Goal: Communication & Community: Participate in discussion

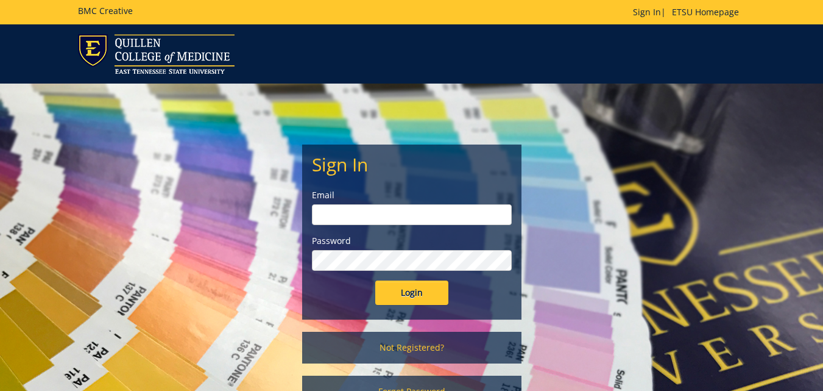
type input "[PERSON_NAME][EMAIL_ADDRESS][DOMAIN_NAME]"
click at [414, 297] on input "Login" at bounding box center [411, 292] width 73 height 24
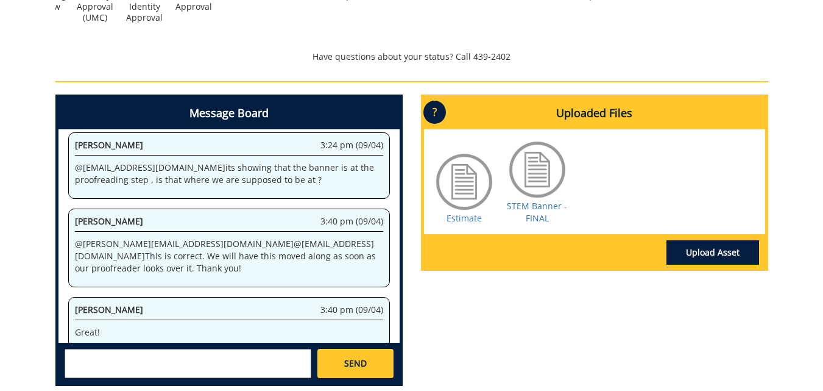
scroll to position [458, 0]
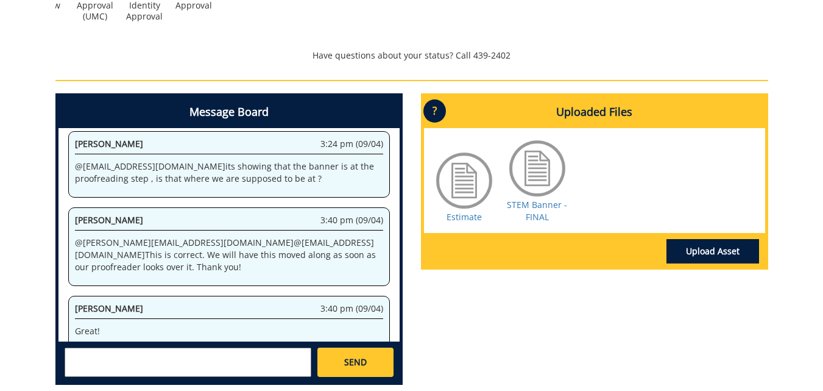
click at [529, 176] on div at bounding box center [537, 168] width 61 height 61
click at [537, 210] on link "STEM Banner - FINAL" at bounding box center [537, 211] width 60 height 24
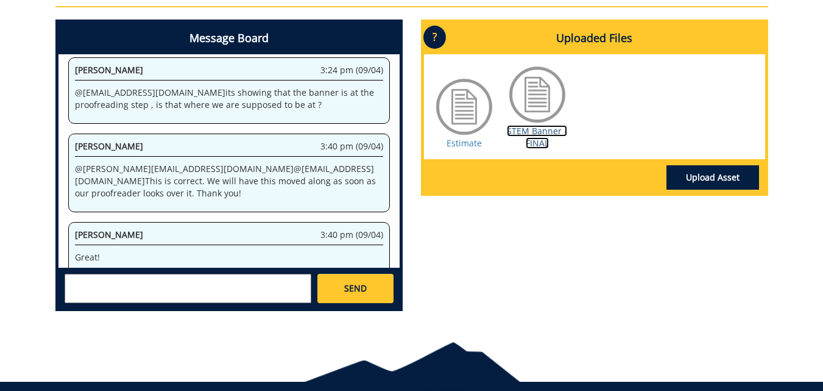
scroll to position [544, 0]
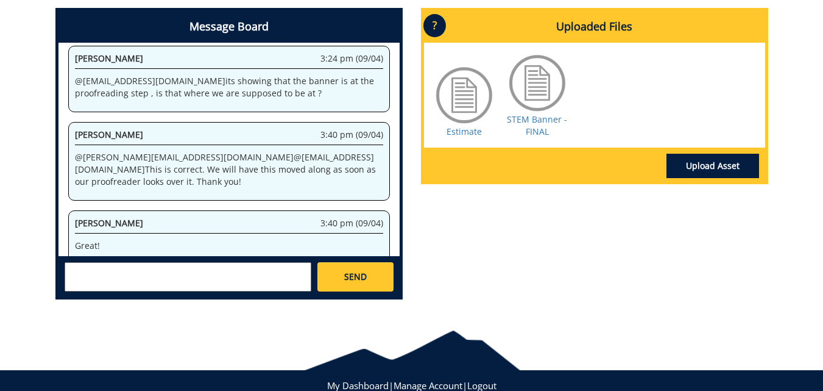
drag, startPoint x: 153, startPoint y: 153, endPoint x: 57, endPoint y: 151, distance: 96.3
click at [57, 151] on div "Message Board System 2:56 pm (02/06) Welcome to the Project Messenger. All mess…" at bounding box center [228, 153] width 347 height 291
copy p "@ [EMAIL_ADDRESS][DOMAIN_NAME]"
click at [128, 278] on textarea at bounding box center [188, 276] width 247 height 29
paste textarea "@[EMAIL_ADDRESS][DOMAIN_NAME]"
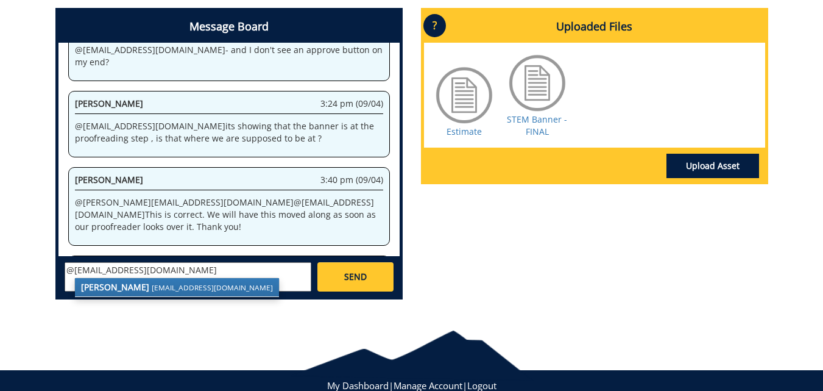
scroll to position [3279, 0]
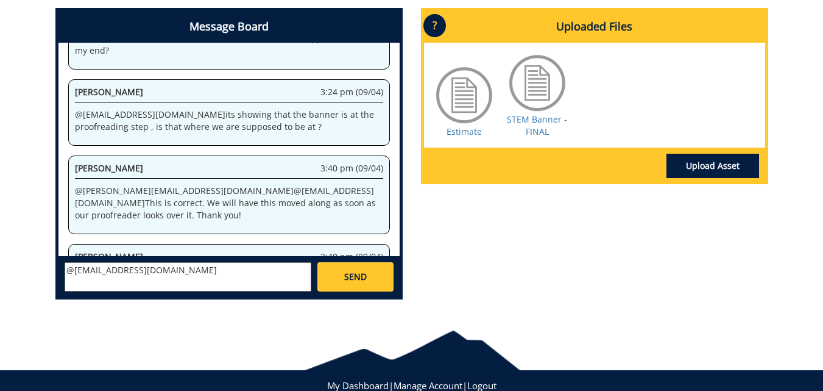
click at [108, 314] on span "[PERSON_NAME]" at bounding box center [109, 320] width 68 height 12
click at [110, 314] on span "[PERSON_NAME]" at bounding box center [109, 320] width 68 height 12
click at [186, 314] on div "[PERSON_NAME] 3:43 pm (09/04)" at bounding box center [229, 322] width 308 height 16
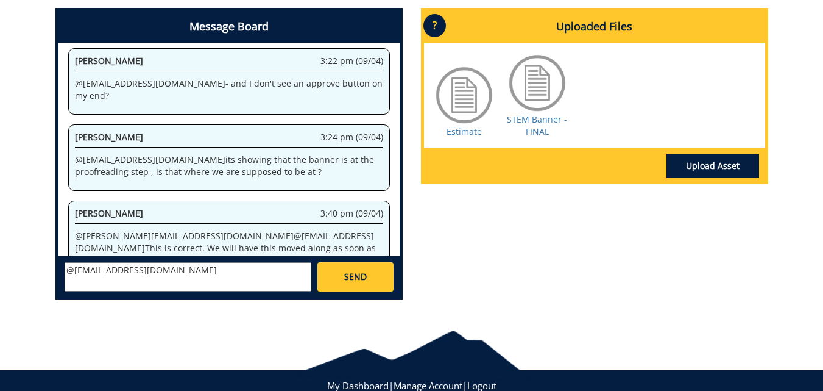
scroll to position [3245, 0]
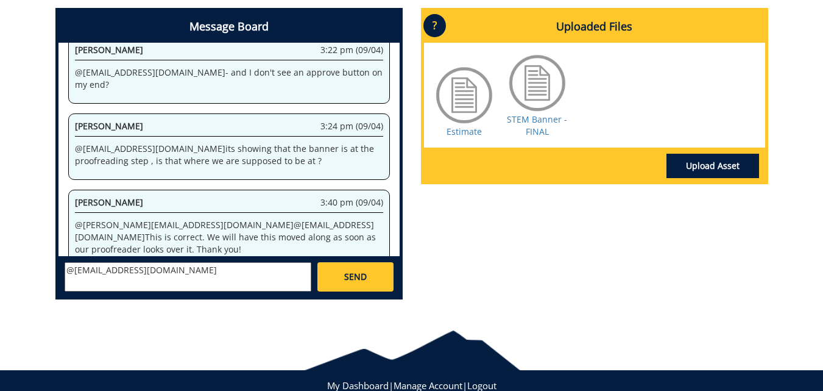
click at [166, 269] on textarea "@[EMAIL_ADDRESS][DOMAIN_NAME]" at bounding box center [188, 276] width 247 height 29
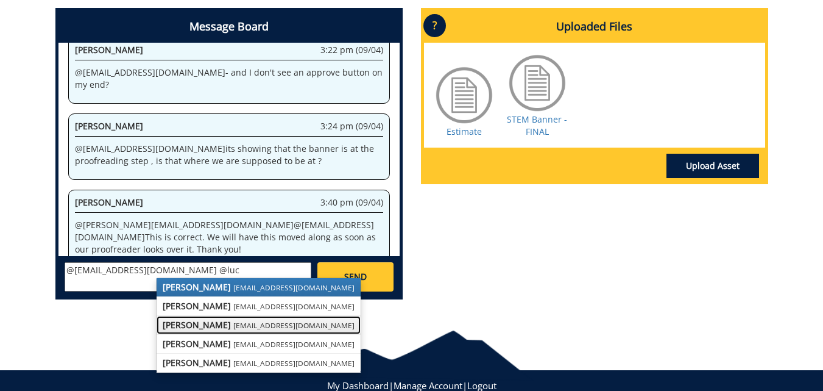
click at [246, 327] on small "[EMAIL_ADDRESS][DOMAIN_NAME]" at bounding box center [293, 325] width 121 height 10
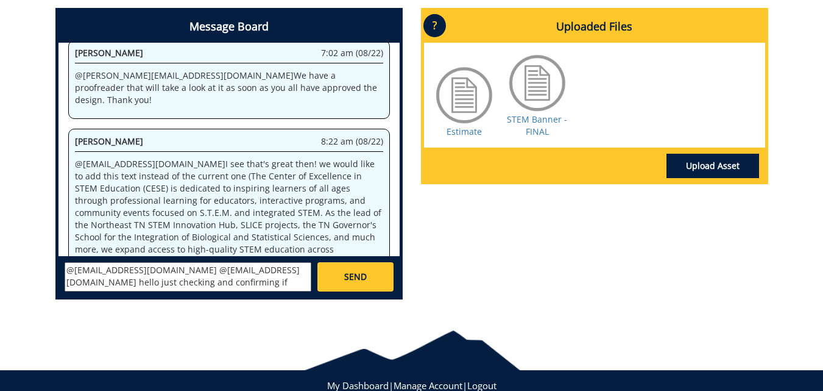
scroll to position [2347, 0]
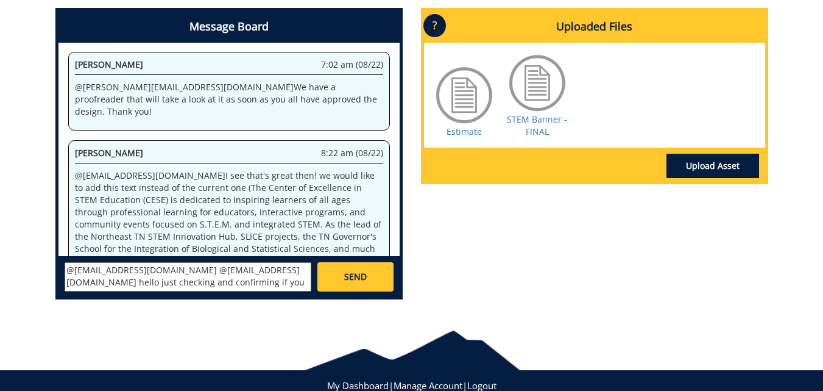
click at [265, 285] on textarea "@[EMAIL_ADDRESS][DOMAIN_NAME] @[EMAIL_ADDRESS][DOMAIN_NAME] hello just checking…" at bounding box center [188, 276] width 247 height 29
click at [257, 283] on textarea "@[EMAIL_ADDRESS][DOMAIN_NAME] @[EMAIL_ADDRESS][DOMAIN_NAME] hello just checking…" at bounding box center [188, 276] width 247 height 29
click at [261, 285] on textarea "@[EMAIL_ADDRESS][DOMAIN_NAME] @[EMAIL_ADDRESS][DOMAIN_NAME] hello just checking…" at bounding box center [188, 276] width 247 height 29
click at [255, 286] on textarea "@[EMAIL_ADDRESS][DOMAIN_NAME] @[EMAIL_ADDRESS][DOMAIN_NAME] hello just checking…" at bounding box center [188, 276] width 247 height 29
click at [252, 282] on textarea "@[EMAIL_ADDRESS][DOMAIN_NAME] @[EMAIL_ADDRESS][DOMAIN_NAME] hello just checking…" at bounding box center [188, 276] width 247 height 29
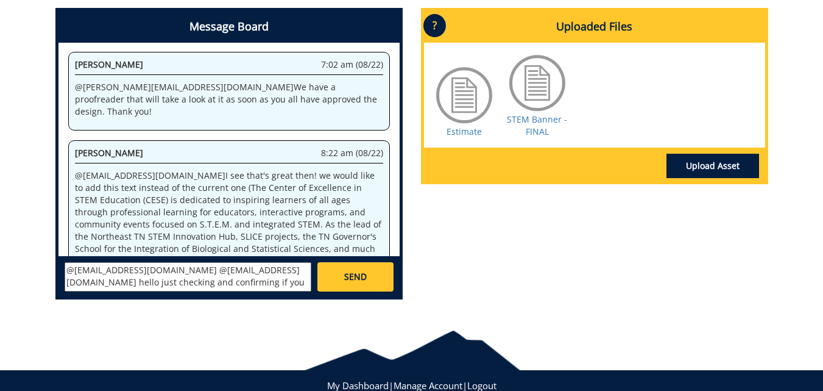
click at [282, 282] on textarea "@[EMAIL_ADDRESS][DOMAIN_NAME] @[EMAIL_ADDRESS][DOMAIN_NAME] hello just checking…" at bounding box center [188, 276] width 247 height 29
click at [304, 283] on textarea "@[EMAIL_ADDRESS][DOMAIN_NAME] @[EMAIL_ADDRESS][DOMAIN_NAME] hello just checking…" at bounding box center [188, 276] width 247 height 29
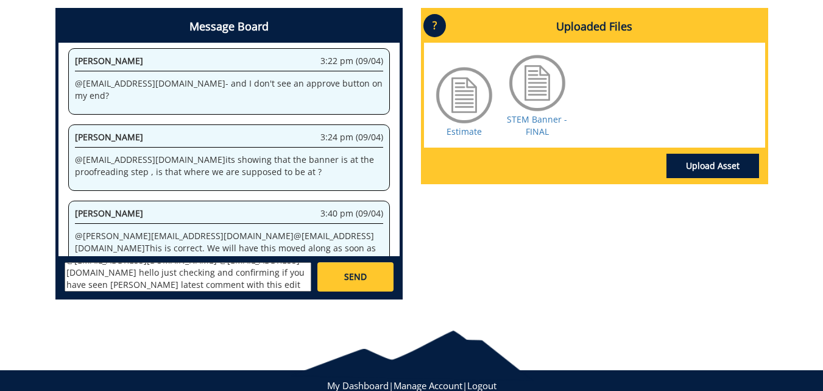
scroll to position [3313, 0]
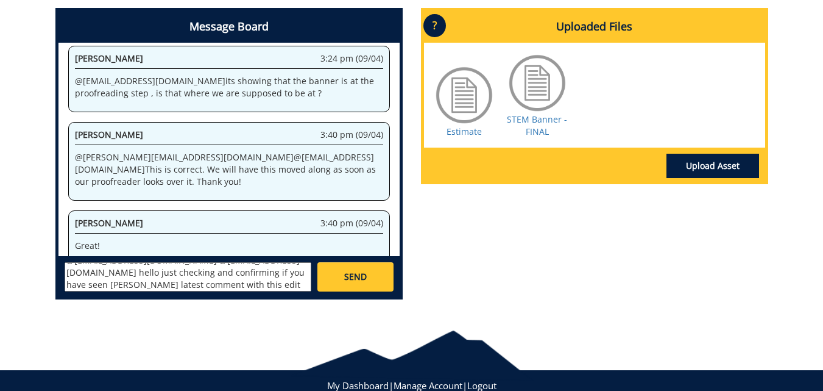
drag, startPoint x: 162, startPoint y: 218, endPoint x: 176, endPoint y: 243, distance: 28.1
click at [176, 350] on div "[PERSON_NAME] 4:06 pm (09/04) @ [EMAIL_ADDRESS][DOMAIN_NAME] - should read, "..…" at bounding box center [229, 383] width 322 height 66
copy p "should read, "...interactive programs for students, and community...""
click at [169, 285] on textarea "@[EMAIL_ADDRESS][DOMAIN_NAME] @[EMAIL_ADDRESS][DOMAIN_NAME] hello just checking…" at bounding box center [188, 276] width 247 height 29
paste textarea "should read, "...interactive programs for students, and community...""
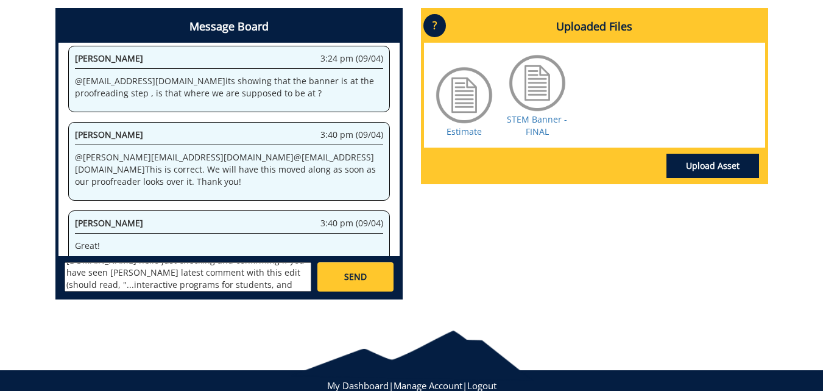
scroll to position [34, 0]
click at [105, 290] on textarea "@[EMAIL_ADDRESS][DOMAIN_NAME] @[EMAIL_ADDRESS][DOMAIN_NAME] hello just checking…" at bounding box center [188, 276] width 247 height 29
click at [114, 285] on textarea "@[EMAIL_ADDRESS][DOMAIN_NAME] @[EMAIL_ADDRESS][DOMAIN_NAME] hello just checking…" at bounding box center [188, 276] width 247 height 29
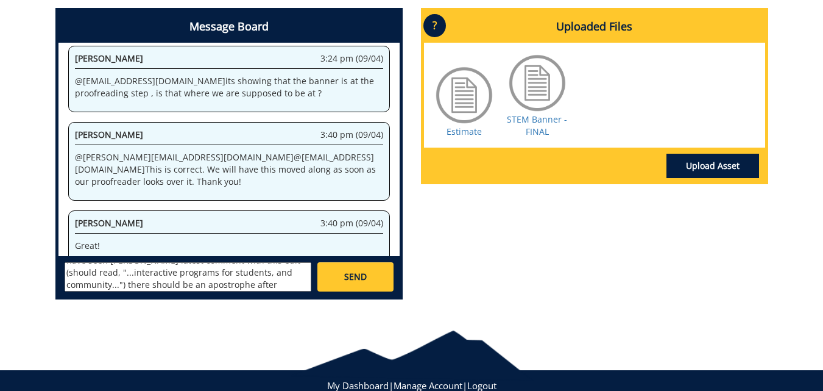
click at [161, 282] on textarea "@[EMAIL_ADDRESS][DOMAIN_NAME] @[EMAIL_ADDRESS][DOMAIN_NAME] hello just checking…" at bounding box center [188, 276] width 247 height 29
click at [80, 282] on textarea "@[EMAIL_ADDRESS][DOMAIN_NAME] @[EMAIL_ADDRESS][DOMAIN_NAME] hello just checking…" at bounding box center [188, 276] width 247 height 29
click at [128, 285] on textarea "@[EMAIL_ADDRESS][DOMAIN_NAME] @[EMAIL_ADDRESS][DOMAIN_NAME] hello just checking…" at bounding box center [188, 276] width 247 height 29
click at [247, 284] on textarea "@[EMAIL_ADDRESS][DOMAIN_NAME] @[EMAIL_ADDRESS][DOMAIN_NAME] hello just checking…" at bounding box center [188, 276] width 247 height 29
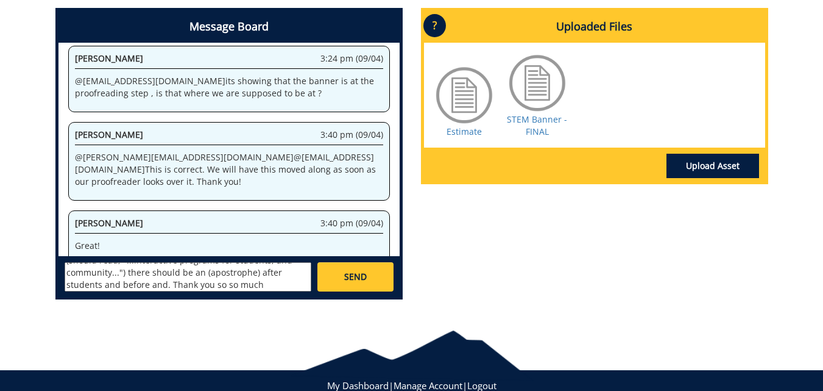
click at [82, 288] on textarea "@[EMAIL_ADDRESS][DOMAIN_NAME] @[EMAIL_ADDRESS][DOMAIN_NAME] hello just checking…" at bounding box center [188, 276] width 247 height 29
click at [87, 288] on textarea "@[EMAIL_ADDRESS][DOMAIN_NAME] @[EMAIL_ADDRESS][DOMAIN_NAME] hello just checking…" at bounding box center [188, 276] width 247 height 29
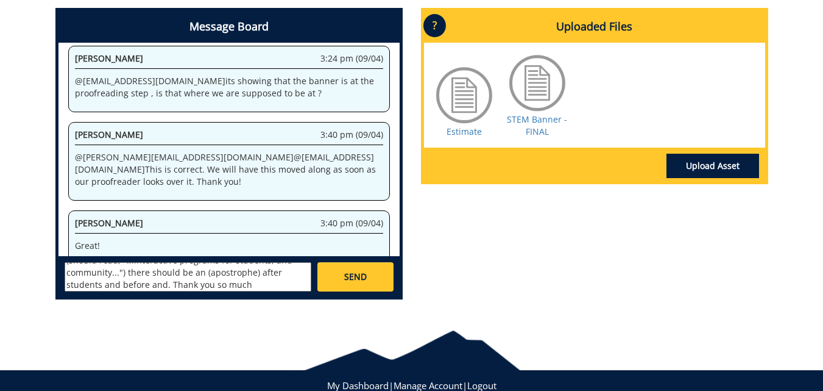
click at [101, 286] on textarea "@[EMAIL_ADDRESS][DOMAIN_NAME] @[EMAIL_ADDRESS][DOMAIN_NAME] hello just checking…" at bounding box center [188, 276] width 247 height 29
click at [196, 280] on textarea "@[EMAIL_ADDRESS][DOMAIN_NAME] @[EMAIL_ADDRESS][DOMAIN_NAME] hello just checking…" at bounding box center [188, 276] width 247 height 29
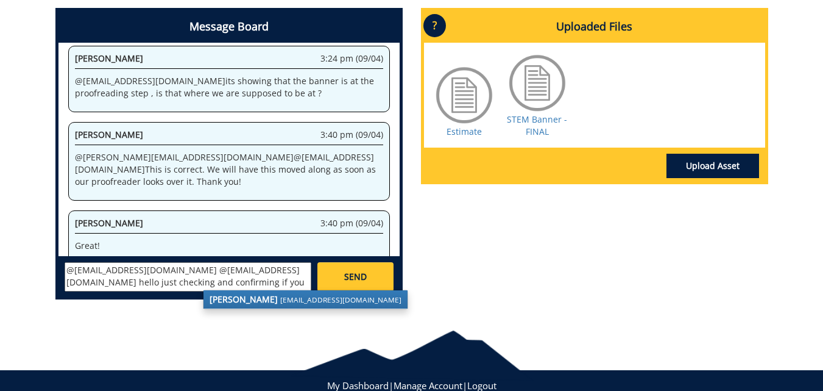
click at [229, 293] on strong "[PERSON_NAME]" at bounding box center [244, 299] width 68 height 12
type textarea "@[EMAIL_ADDRESS][DOMAIN_NAME] @[EMAIL_ADDRESS][DOMAIN_NAME] hello just checking…"
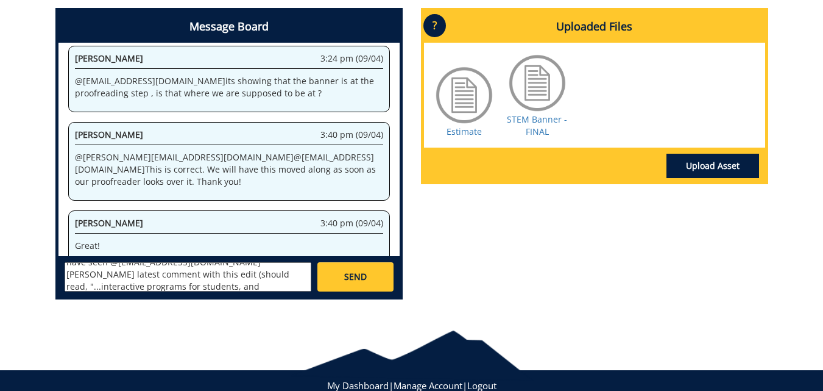
scroll to position [48, 0]
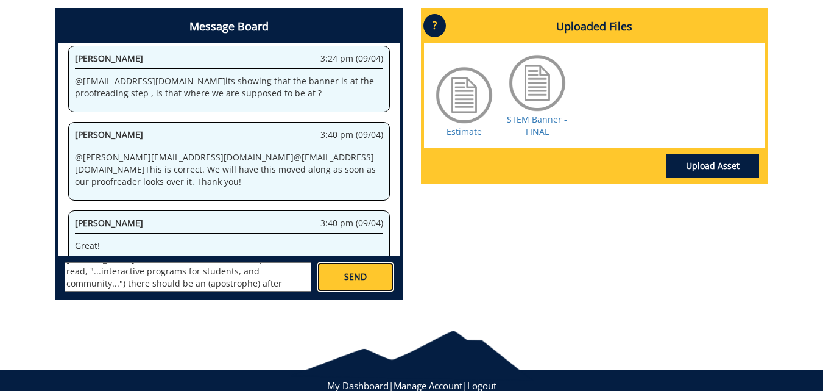
click at [358, 283] on link "SEND" at bounding box center [356, 276] width 76 height 29
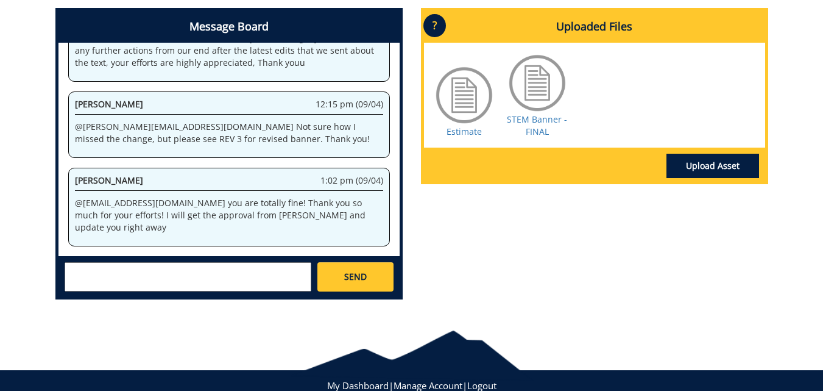
scroll to position [25200, 0]
